Goal: Transaction & Acquisition: Purchase product/service

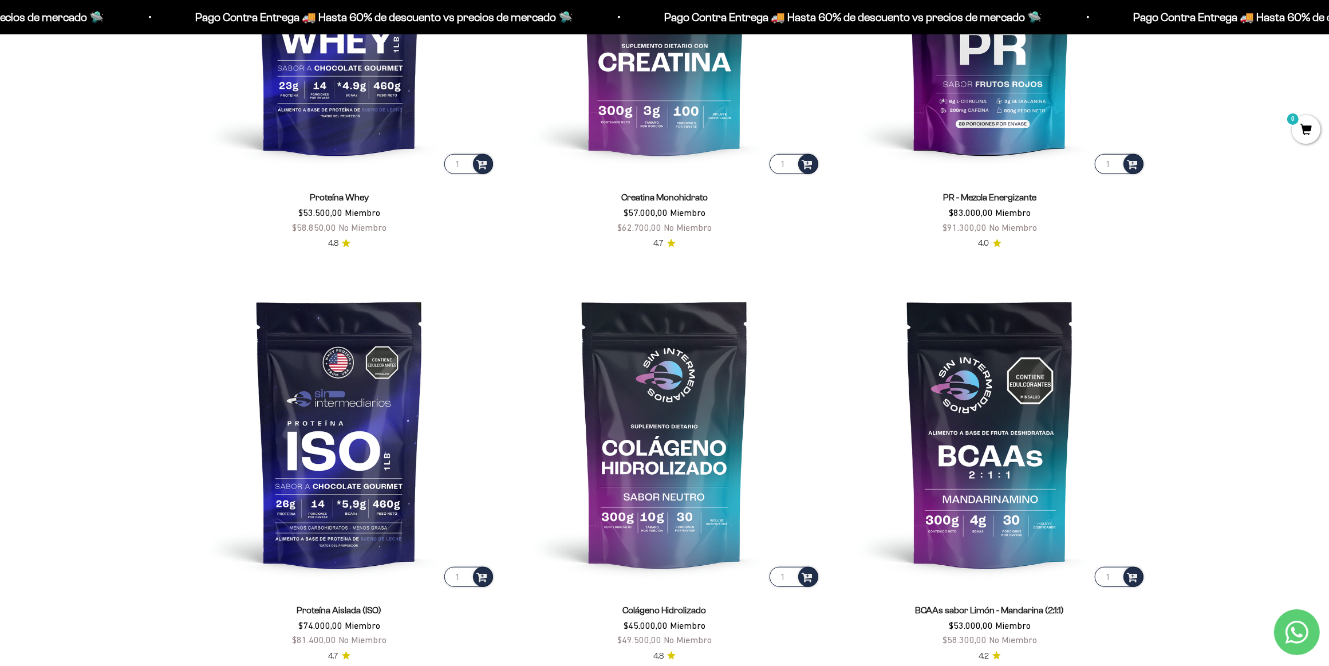
scroll to position [644, 0]
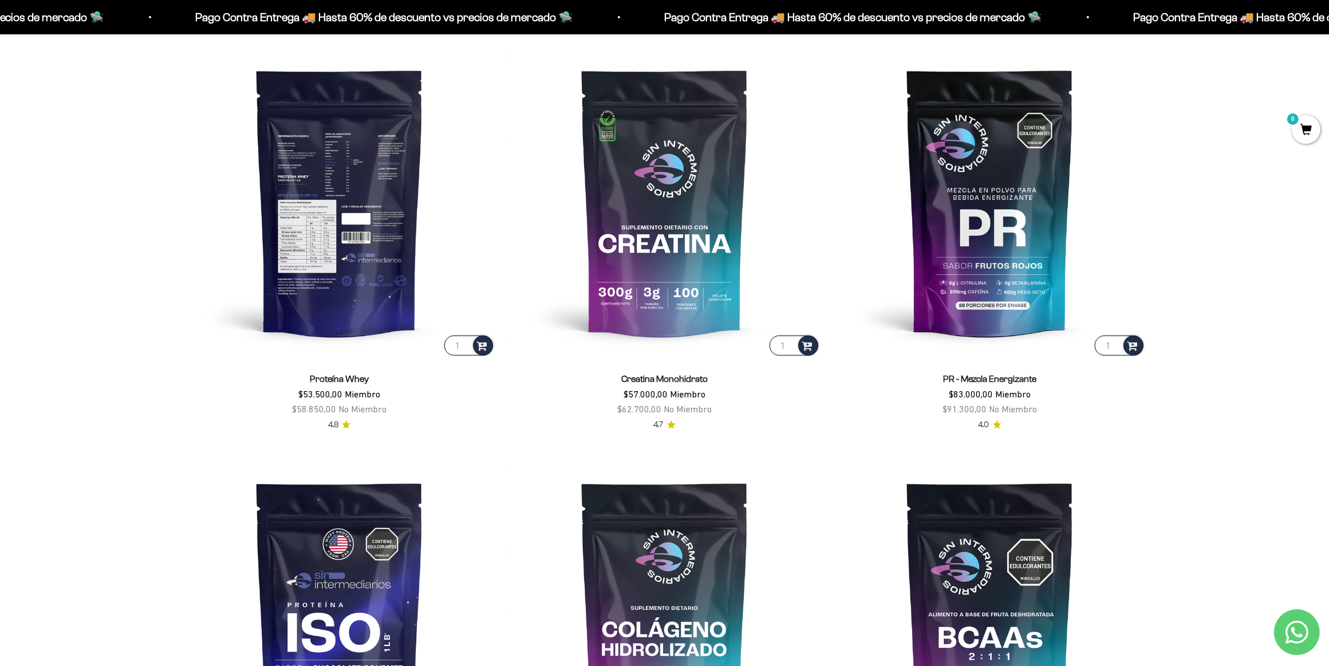
click at [313, 280] on img at bounding box center [340, 202] width 312 height 312
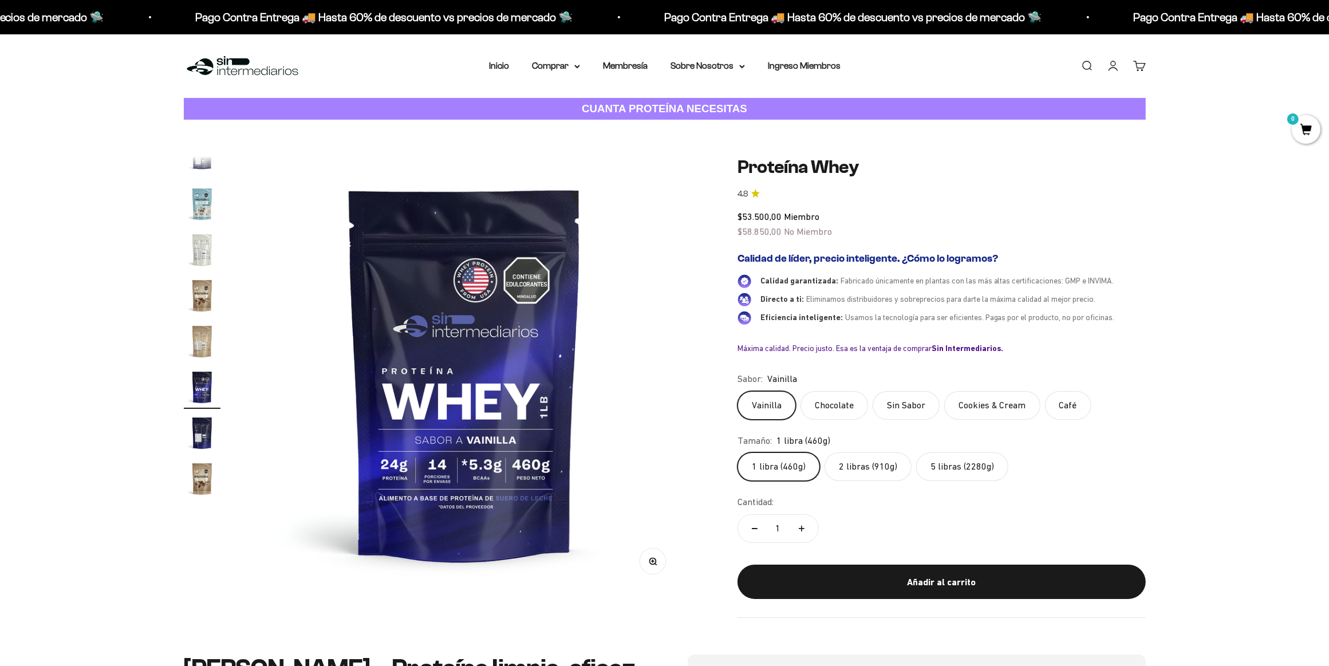
click at [977, 408] on label "Cookies & Cream" at bounding box center [993, 405] width 96 height 29
click at [738, 391] on input "Cookies & Cream" at bounding box center [737, 391] width 1 height 1
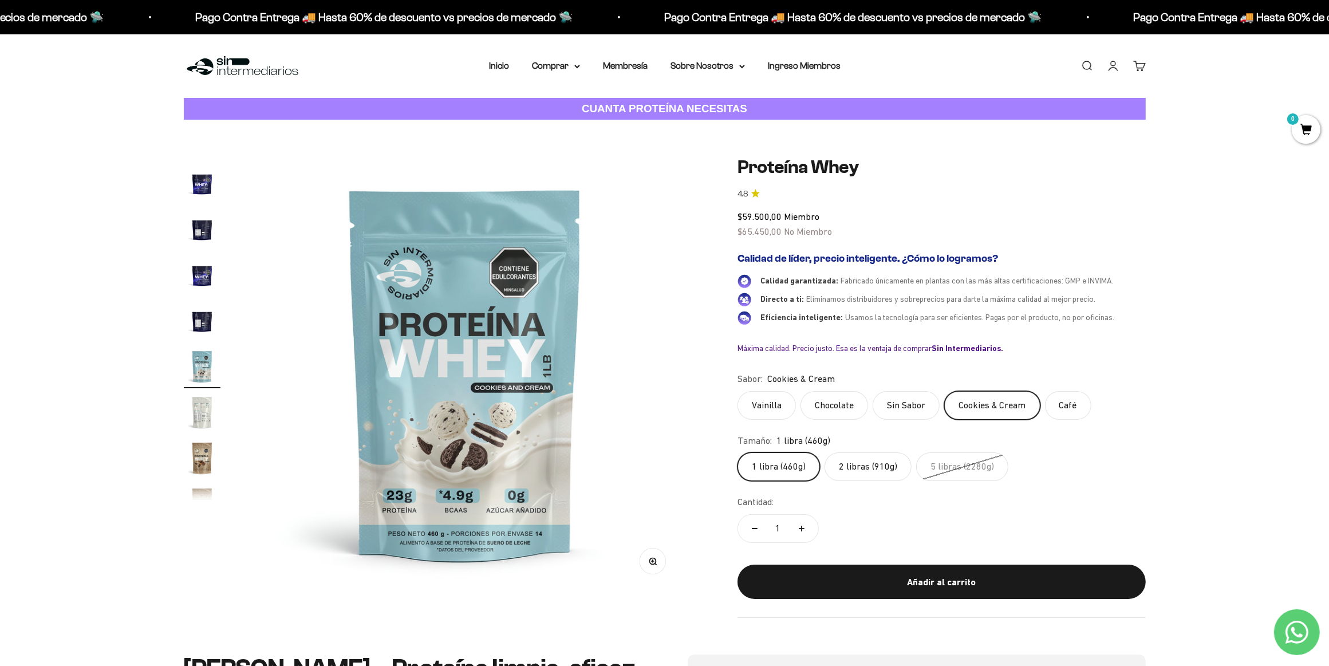
click at [861, 468] on label "2 libras (910g)" at bounding box center [868, 466] width 87 height 29
click at [738, 452] on input "2 libras (910g)" at bounding box center [737, 452] width 1 height 1
click at [202, 461] on img "Ir al artículo 16" at bounding box center [202, 458] width 37 height 37
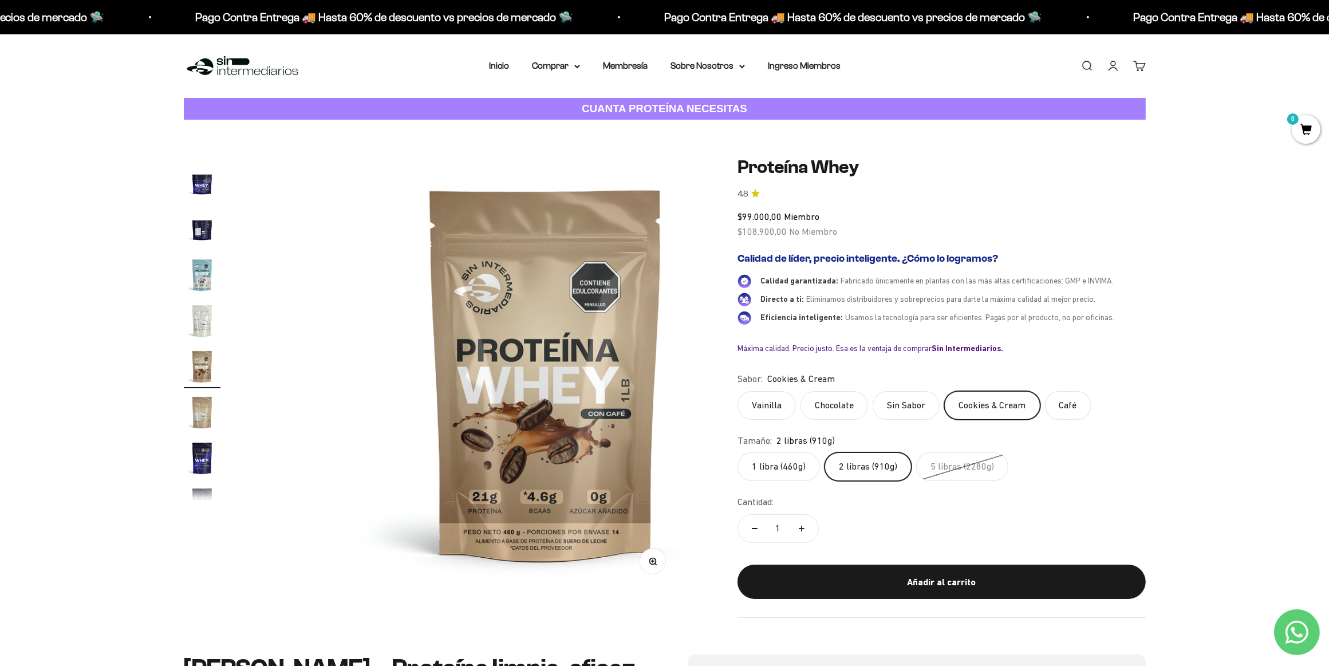
scroll to position [0, 6728]
